Goal: Task Accomplishment & Management: Complete application form

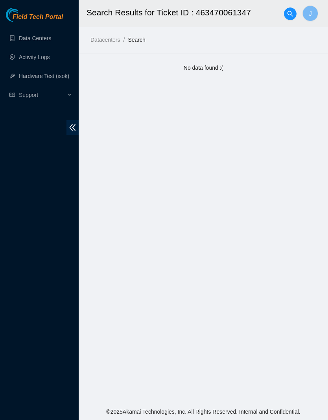
click at [46, 35] on link "Data Centers" at bounding box center [35, 38] width 32 height 6
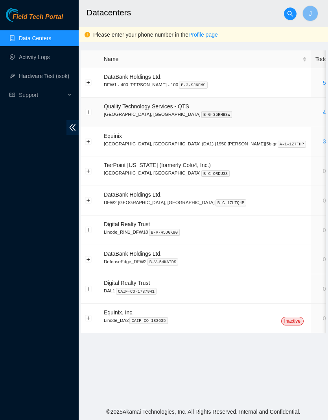
click at [323, 111] on link "4" at bounding box center [324, 112] width 3 height 6
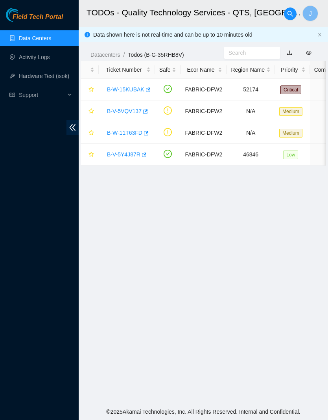
click at [132, 153] on link "B-V-5Y4J87R" at bounding box center [123, 154] width 33 height 6
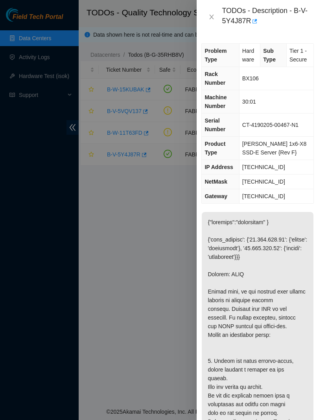
scroll to position [0, 7]
click at [327, 164] on div "Problem Type Hardware Sub Type Tier 1 - Secure Rack Number BX106 Machine Number…" at bounding box center [263, 227] width 132 height 386
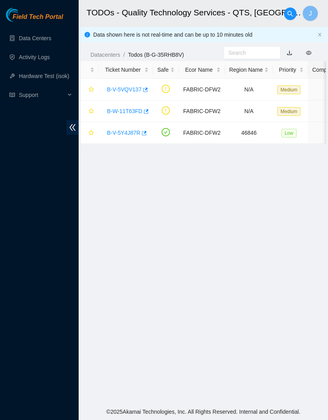
click at [134, 134] on link "B-V-5Y4J87R" at bounding box center [123, 133] width 33 height 6
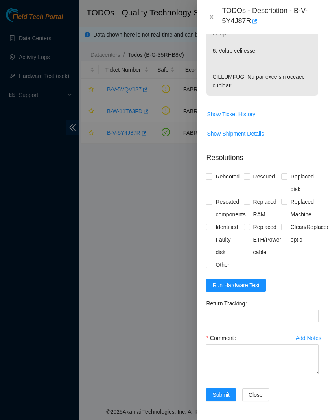
scroll to position [631, 0]
click at [253, 287] on span "Run Hardware Test" at bounding box center [236, 285] width 47 height 9
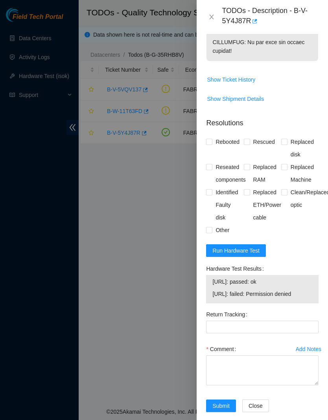
click at [255, 255] on span "Run Hardware Test" at bounding box center [236, 250] width 47 height 9
click at [254, 257] on button "Run Hardware Test" at bounding box center [236, 250] width 60 height 13
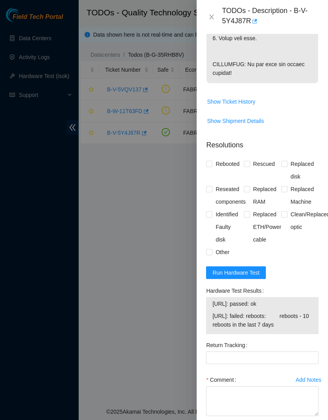
scroll to position [609, 0]
click at [225, 170] on span "Rebooted" at bounding box center [228, 164] width 30 height 13
click at [212, 166] on input "Rebooted" at bounding box center [209, 164] width 6 height 6
checkbox input "true"
click at [264, 170] on span "Rescued" at bounding box center [265, 164] width 28 height 13
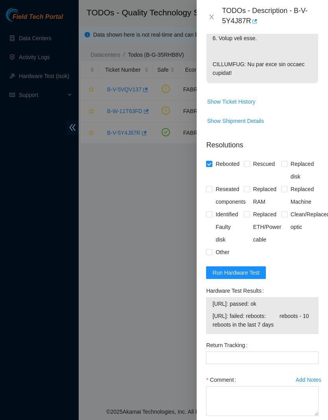
click at [250, 166] on input "Rescued" at bounding box center [247, 164] width 6 height 6
checkbox input "true"
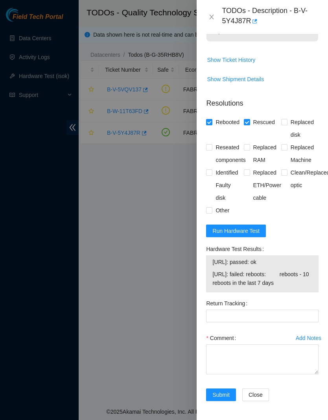
scroll to position [694, 0]
click at [284, 367] on textarea "Comment" at bounding box center [262, 359] width 113 height 30
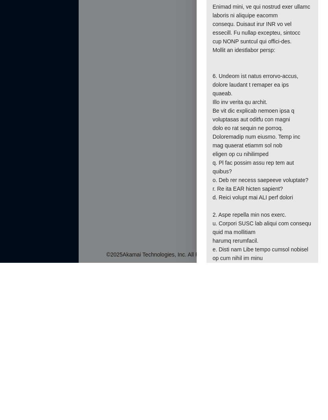
scroll to position [0, 0]
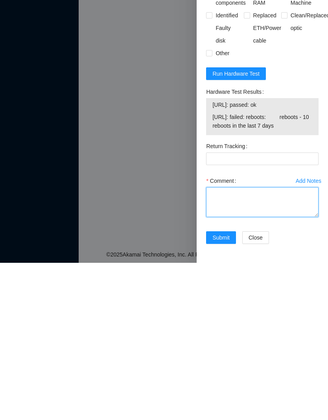
click at [293, 344] on textarea "Comment" at bounding box center [262, 359] width 113 height 30
type textarea "rescued configured"
click at [226, 390] on span "Submit" at bounding box center [221, 394] width 17 height 9
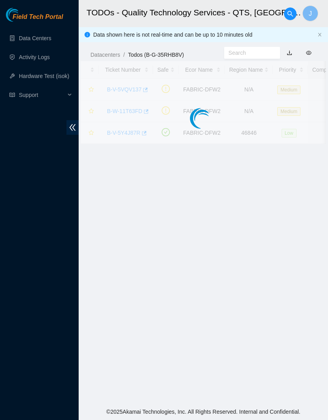
scroll to position [80, 0]
